Goal: Task Accomplishment & Management: Use online tool/utility

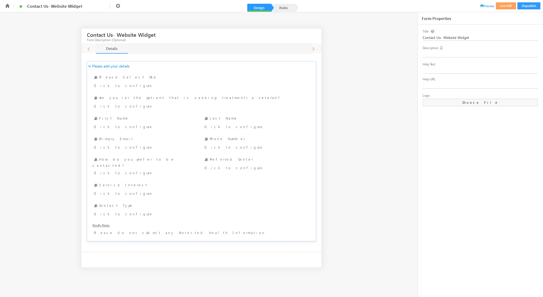
click at [89, 49] on div at bounding box center [88, 48] width 14 height 10
click at [89, 47] on div at bounding box center [88, 48] width 14 height 10
click at [34, 8] on span "Contact Us- Website Widget" at bounding box center [59, 6] width 65 height 5
click at [381, 132] on div "Contact Us- Website Widget Form Description (Optional) Details Details Details …" at bounding box center [271, 147] width 543 height 271
click at [284, 9] on link "Rules" at bounding box center [283, 8] width 23 height 8
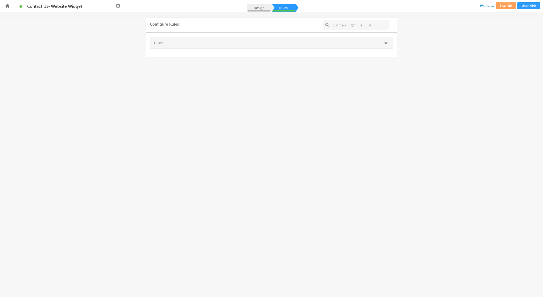
click at [258, 11] on link "Design" at bounding box center [258, 8] width 23 height 8
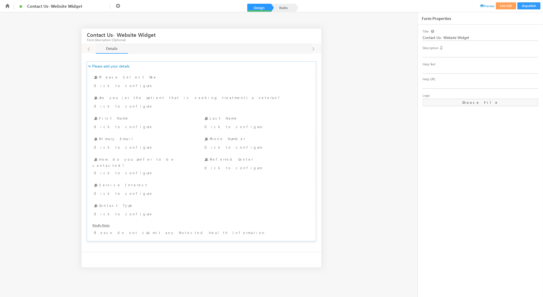
click at [89, 49] on div at bounding box center [88, 48] width 14 height 10
click at [37, 6] on span "Contact Us- Website Widget" at bounding box center [59, 6] width 65 height 5
click at [119, 5] on icon at bounding box center [118, 6] width 6 height 6
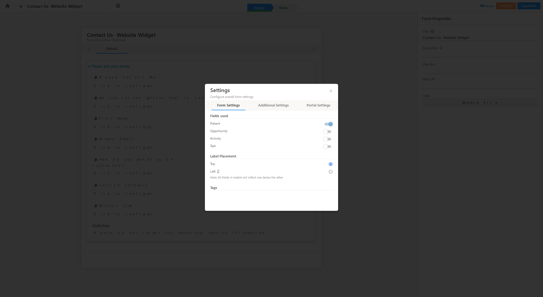
click at [97, 86] on div at bounding box center [271, 148] width 543 height 297
click at [361, 127] on div at bounding box center [271, 148] width 543 height 297
click at [332, 92] on span "×" at bounding box center [331, 89] width 9 height 9
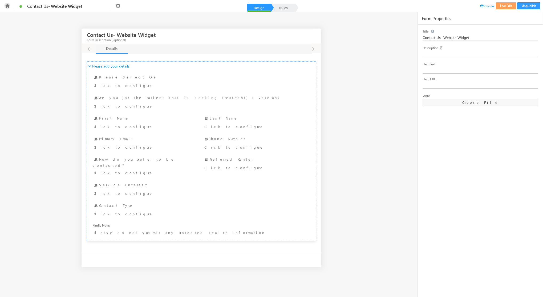
click at [9, 6] on icon at bounding box center [7, 6] width 6 height 6
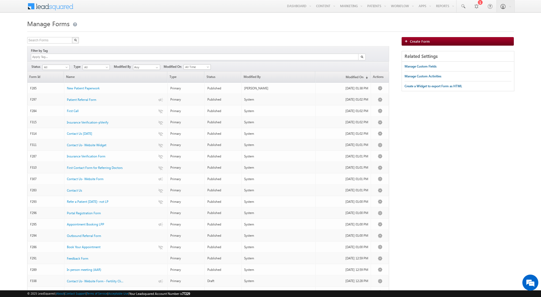
click at [189, 293] on span "Your Leadsquared Account Number is 77229" at bounding box center [159, 293] width 61 height 4
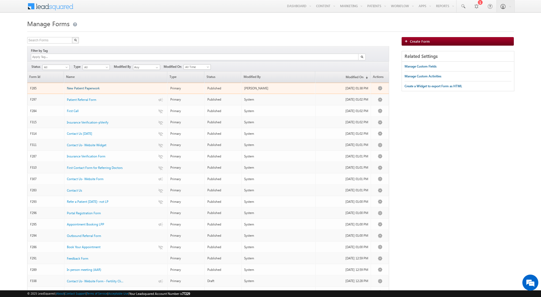
click at [87, 86] on span "New Patient Paperwork" at bounding box center [83, 88] width 33 height 4
